Goal: Consume media (video, audio)

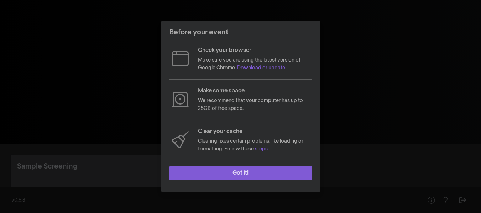
click at [228, 172] on button "Got it!" at bounding box center [240, 173] width 142 height 14
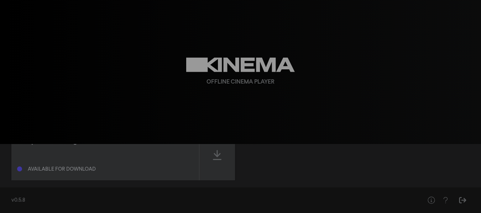
scroll to position [35, 0]
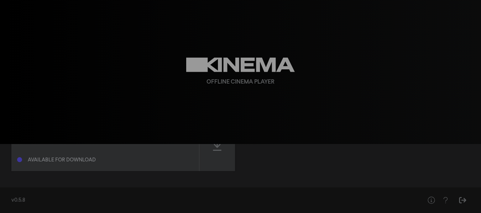
click at [73, 162] on div "Available for download" at bounding box center [62, 160] width 68 height 5
click at [220, 151] on icon at bounding box center [217, 146] width 9 height 10
click at [215, 153] on div at bounding box center [217, 146] width 36 height 50
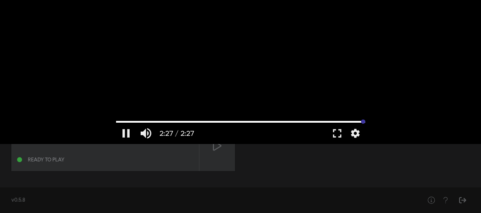
drag, startPoint x: 155, startPoint y: 121, endPoint x: 381, endPoint y: 124, distance: 225.7
click at [365, 124] on input "Seek" at bounding box center [240, 122] width 249 height 4
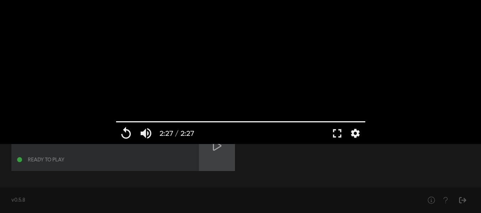
click at [214, 150] on icon at bounding box center [217, 145] width 9 height 11
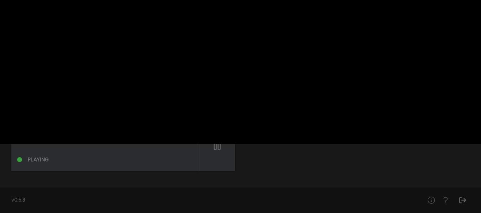
scroll to position [0, 0]
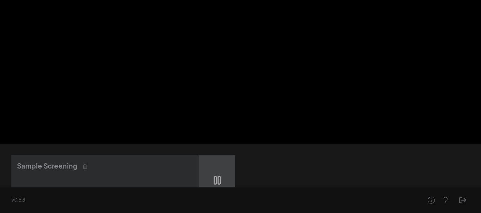
click at [218, 183] on icon at bounding box center [217, 180] width 7 height 9
type input "7.600372"
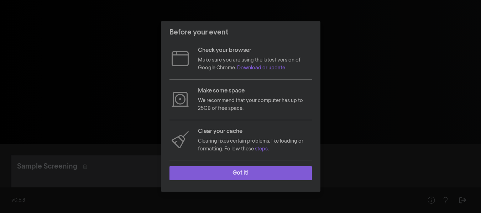
click at [249, 174] on button "Got it!" at bounding box center [240, 173] width 142 height 14
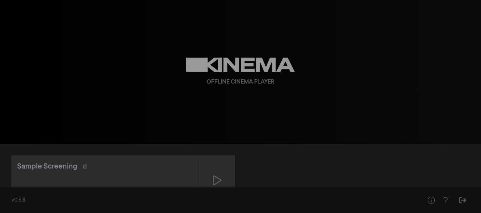
scroll to position [7, 0]
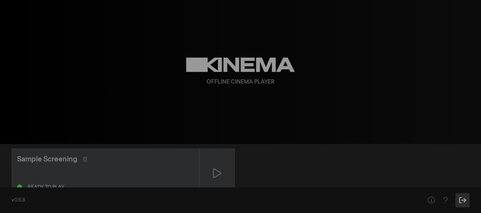
click at [463, 200] on icon "Sign Out" at bounding box center [462, 200] width 7 height 6
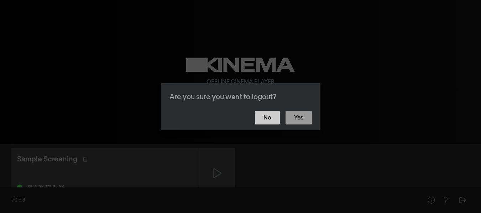
click at [276, 118] on button "No" at bounding box center [267, 118] width 25 height 14
